Goal: Task Accomplishment & Management: Manage account settings

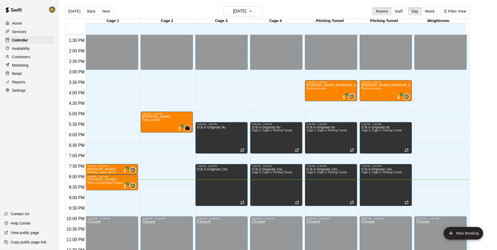
scroll to position [282, 0]
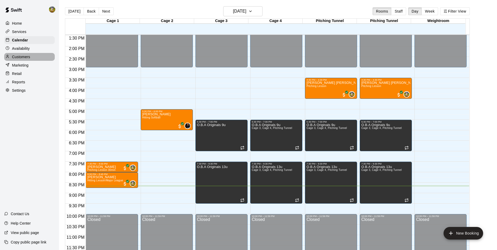
click at [30, 60] on div "Customers" at bounding box center [29, 57] width 51 height 8
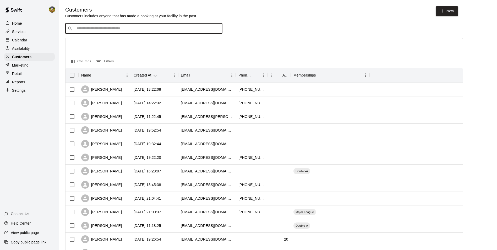
click at [96, 28] on input "Search customers by name or email" at bounding box center [147, 28] width 145 height 5
type input "***"
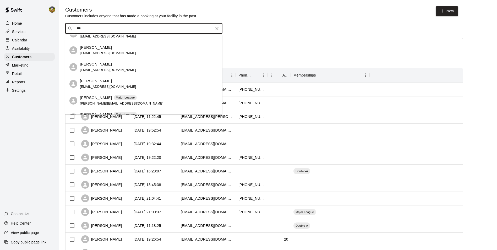
scroll to position [37, 0]
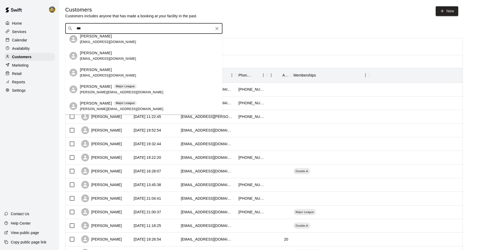
click at [106, 91] on span "[PERSON_NAME][EMAIL_ADDRESS][DOMAIN_NAME]" at bounding box center [121, 92] width 83 height 4
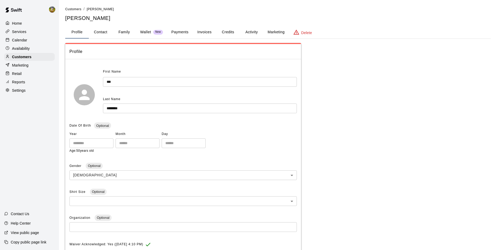
click at [152, 32] on div "Wallet New" at bounding box center [151, 31] width 23 height 5
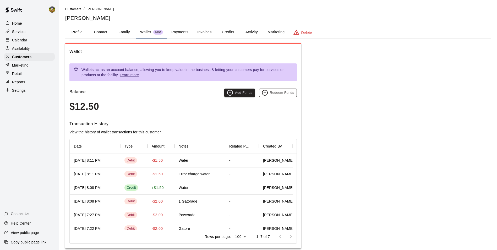
click at [275, 90] on button "Redeem Funds" at bounding box center [278, 92] width 38 height 8
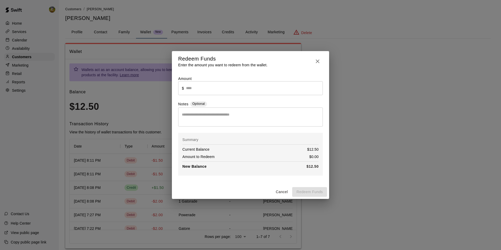
click at [317, 60] on icon "button" at bounding box center [317, 61] width 4 height 4
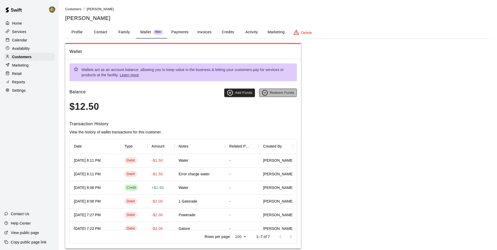
click at [274, 92] on button "Redeem Funds" at bounding box center [278, 92] width 38 height 8
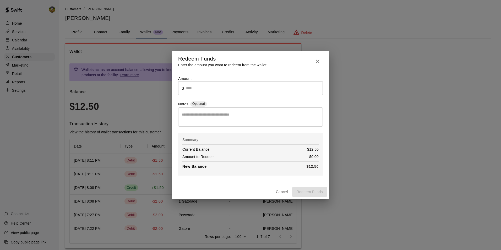
click at [263, 92] on input "text" at bounding box center [254, 88] width 137 height 14
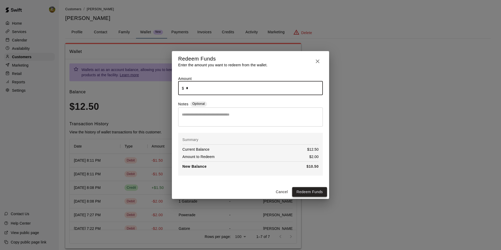
type input "****"
click at [298, 191] on button "Redeem Funds" at bounding box center [309, 192] width 35 height 10
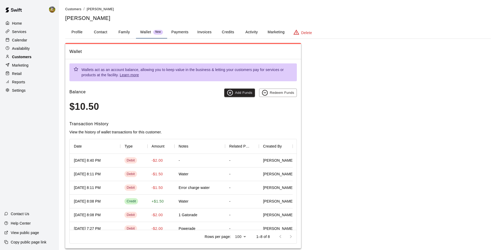
click at [29, 59] on p "Customers" at bounding box center [21, 56] width 19 height 5
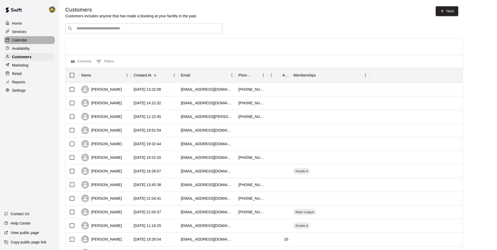
click at [27, 42] on div "Calendar" at bounding box center [29, 40] width 51 height 8
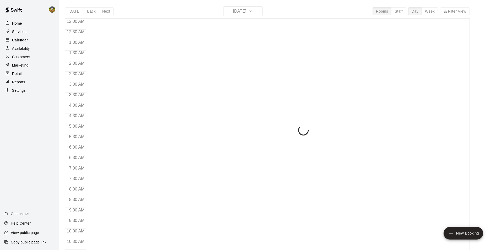
scroll to position [266, 0]
